Goal: Task Accomplishment & Management: Use online tool/utility

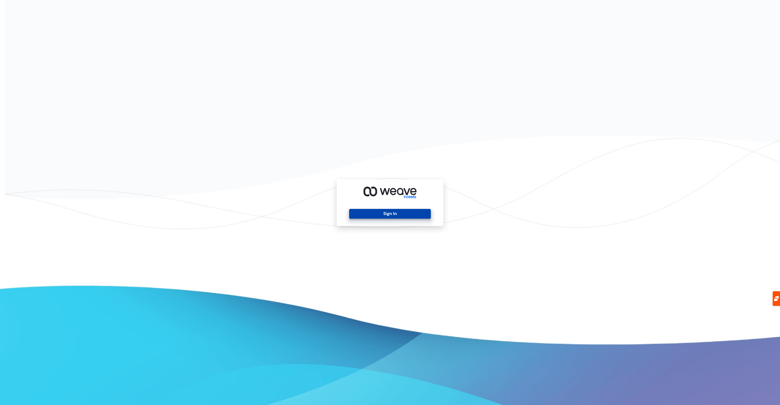
click at [371, 210] on button "Sign In" at bounding box center [389, 214] width 81 height 10
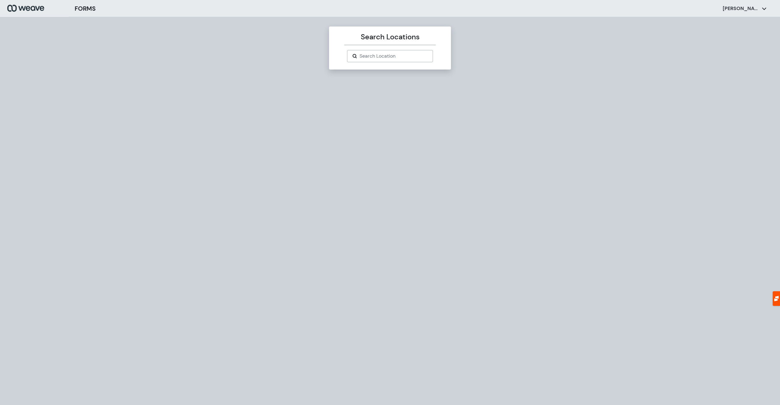
click at [357, 48] on div "Search Locations Search Location" at bounding box center [390, 48] width 122 height 43
click at [364, 52] on div "Search Location" at bounding box center [390, 56] width 86 height 12
click at [365, 53] on input "Search Location" at bounding box center [394, 55] width 68 height 7
paste input "*********"
type input "*********"
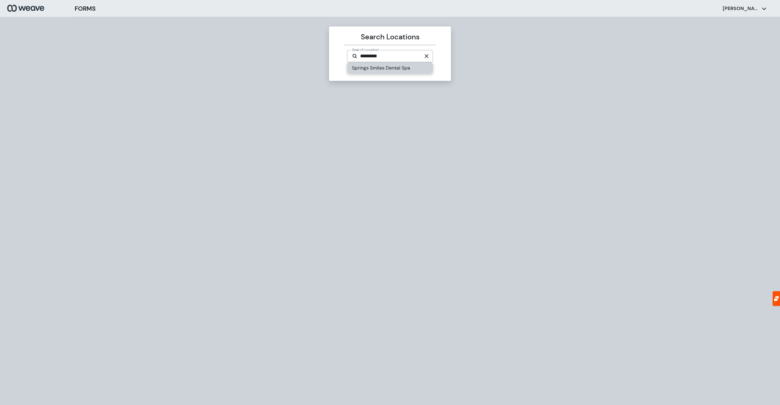
click at [374, 69] on div "Springs Smiles Dental Spa" at bounding box center [390, 67] width 86 height 11
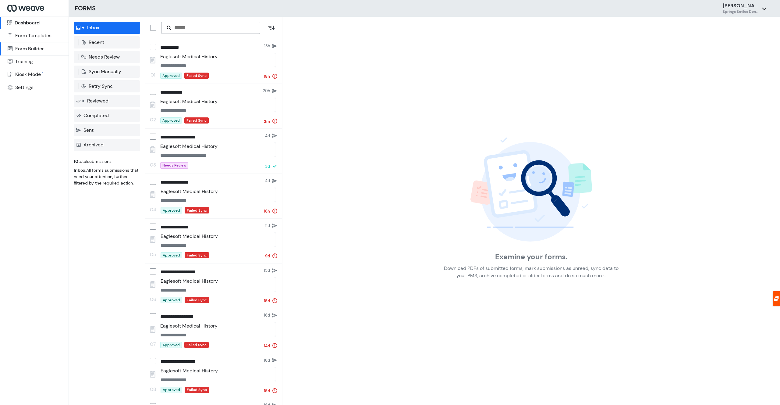
click at [43, 48] on div "Form Builder" at bounding box center [29, 48] width 29 height 5
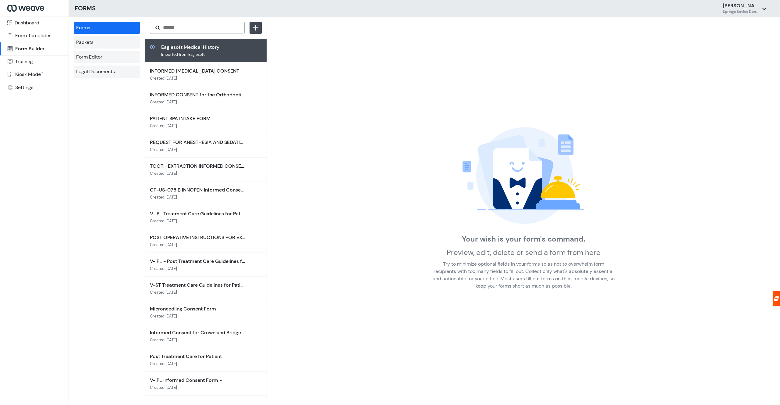
click at [186, 53] on span "Imported from Eaglesoft" at bounding box center [183, 55] width 44 height 4
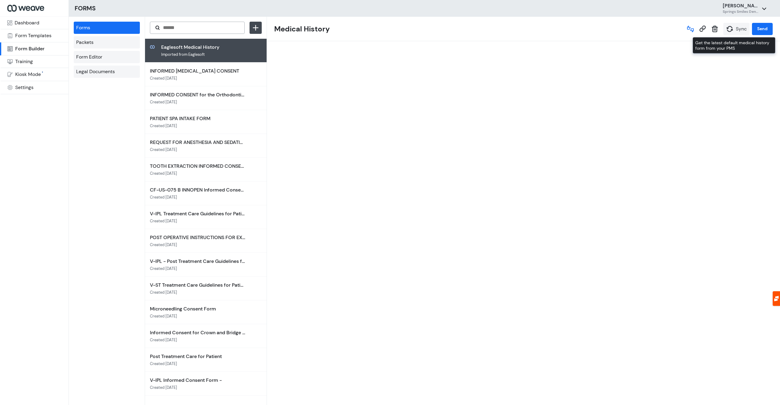
click at [745, 32] on button "Sync" at bounding box center [737, 29] width 26 height 12
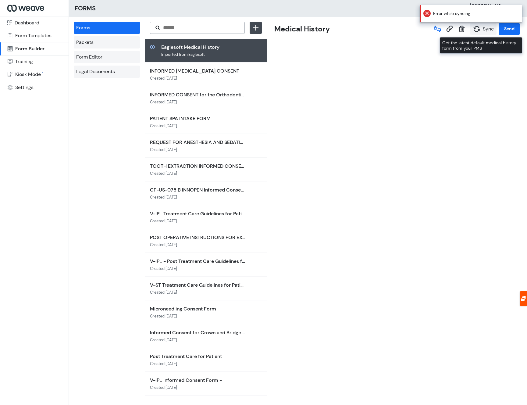
click at [476, 34] on button "Sync" at bounding box center [483, 29] width 26 height 12
